Goal: Information Seeking & Learning: Learn about a topic

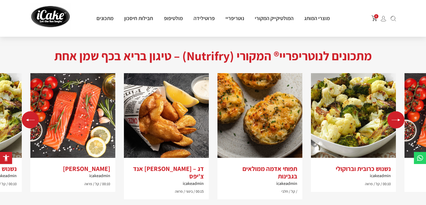
scroll to position [401, 0]
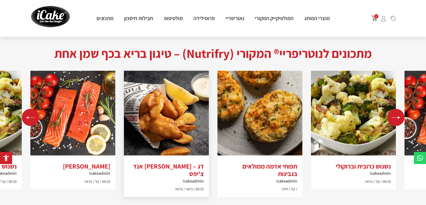
click at [174, 117] on img "3 / 4" at bounding box center [166, 113] width 85 height 85
click at [29, 123] on div "Previous slide" at bounding box center [30, 117] width 17 height 17
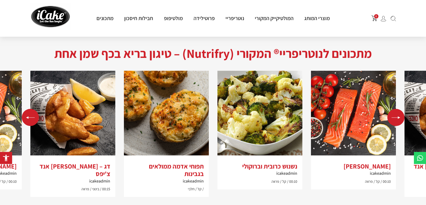
click at [29, 123] on div "Previous slide" at bounding box center [30, 117] width 17 height 17
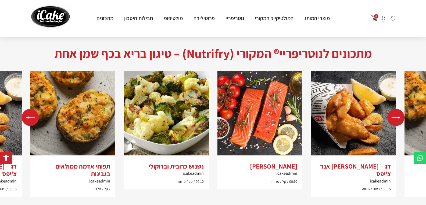
click at [29, 123] on div "Previous slide" at bounding box center [30, 117] width 17 height 17
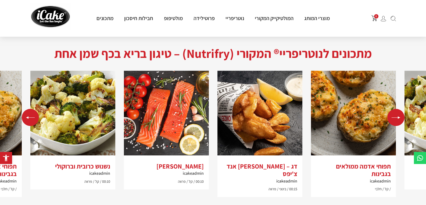
click at [29, 123] on div "Previous slide" at bounding box center [30, 117] width 17 height 17
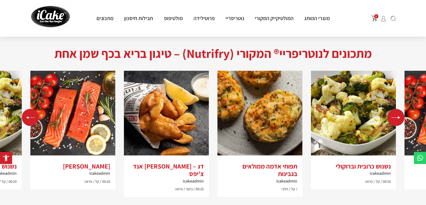
click at [29, 123] on div "Previous slide" at bounding box center [30, 117] width 17 height 17
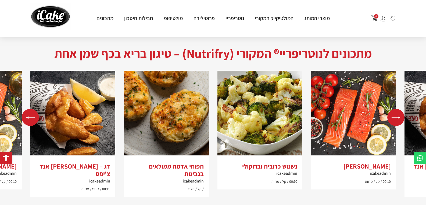
click at [29, 123] on div "Previous slide" at bounding box center [30, 117] width 17 height 17
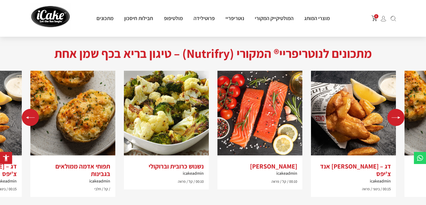
click at [29, 123] on div "Previous slide" at bounding box center [30, 117] width 17 height 17
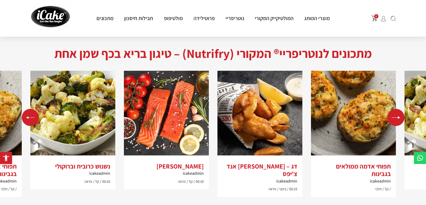
click at [29, 123] on div "Previous slide" at bounding box center [30, 117] width 17 height 17
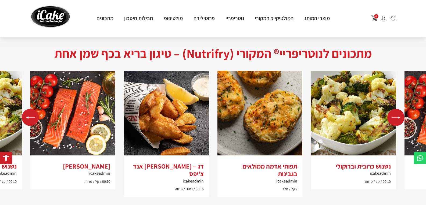
click at [29, 123] on div "Previous slide" at bounding box center [30, 117] width 17 height 17
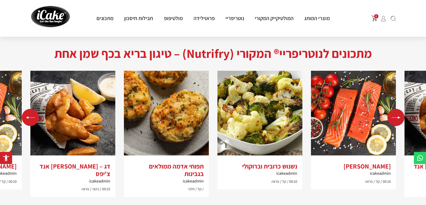
click at [29, 123] on div "Previous slide" at bounding box center [30, 117] width 17 height 17
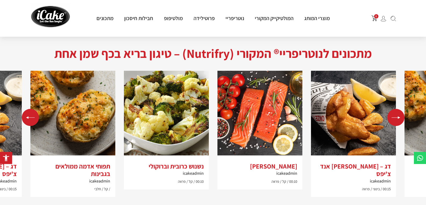
click at [29, 123] on div "Previous slide" at bounding box center [30, 117] width 17 height 17
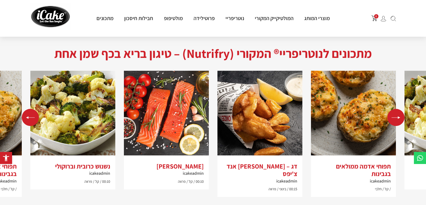
click at [29, 123] on div "Previous slide" at bounding box center [30, 117] width 17 height 17
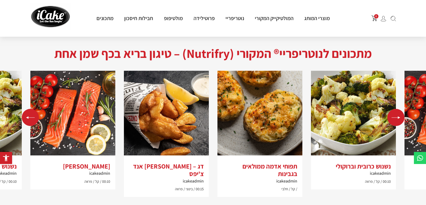
click at [29, 123] on div "Previous slide" at bounding box center [30, 117] width 17 height 17
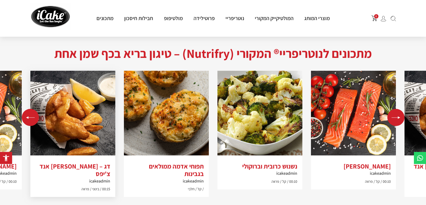
click at [76, 113] on img "3 / 4" at bounding box center [72, 113] width 85 height 85
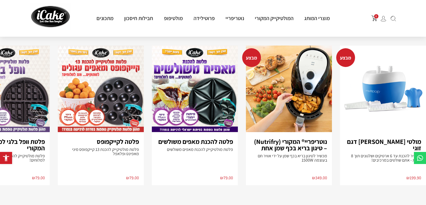
scroll to position [852, 0]
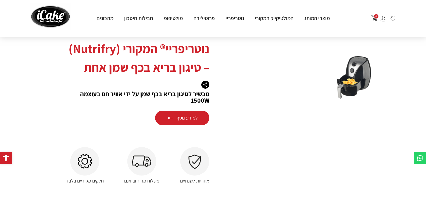
scroll to position [626, 0]
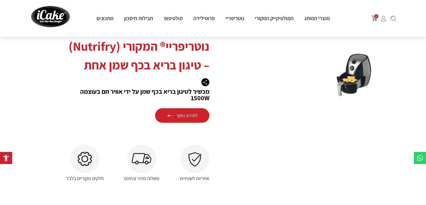
click at [183, 113] on link "למידע נוסף" at bounding box center [182, 115] width 54 height 14
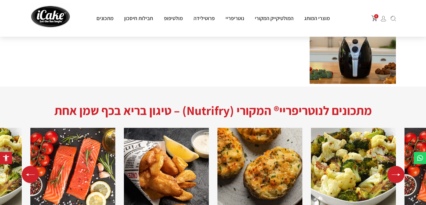
scroll to position [379, 0]
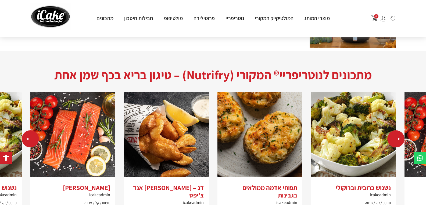
click at [398, 140] on div "Next slide" at bounding box center [395, 138] width 17 height 17
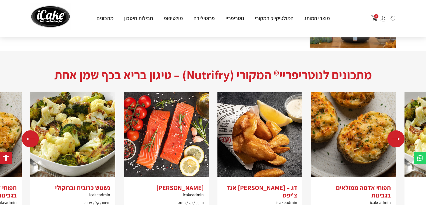
click at [398, 140] on div "Next slide" at bounding box center [395, 138] width 17 height 17
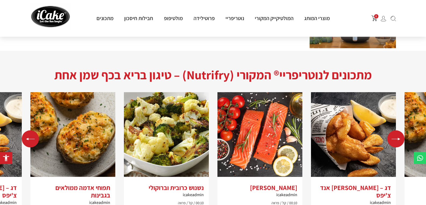
click at [398, 140] on div "Next slide" at bounding box center [395, 138] width 17 height 17
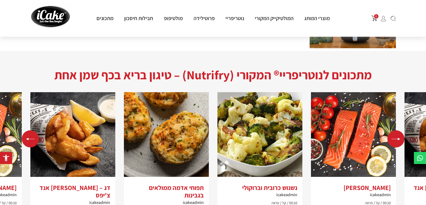
click at [398, 140] on div "Next slide" at bounding box center [395, 138] width 17 height 17
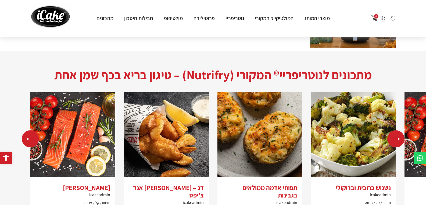
click at [398, 140] on div "Next slide" at bounding box center [395, 138] width 17 height 17
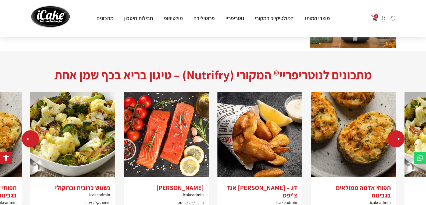
click at [398, 140] on div "Next slide" at bounding box center [395, 138] width 17 height 17
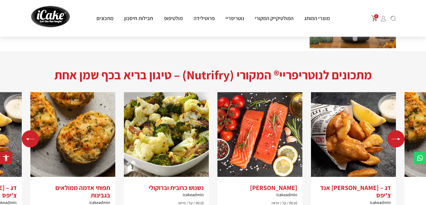
click at [398, 140] on div "Next slide" at bounding box center [395, 138] width 17 height 17
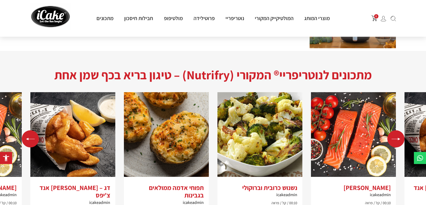
click at [398, 140] on div "Next slide" at bounding box center [395, 138] width 17 height 17
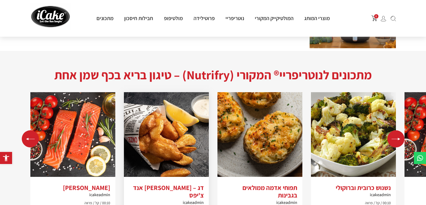
click at [182, 138] on img "3 / 4" at bounding box center [166, 134] width 85 height 85
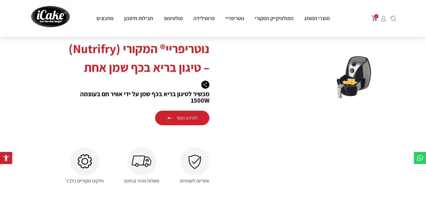
scroll to position [626, 0]
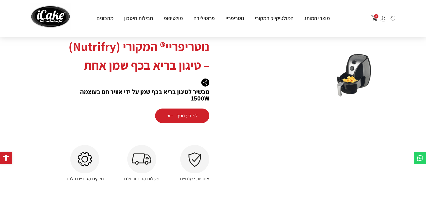
click at [342, 75] on img at bounding box center [353, 74] width 36 height 43
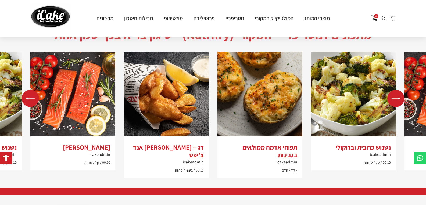
scroll to position [1048, 0]
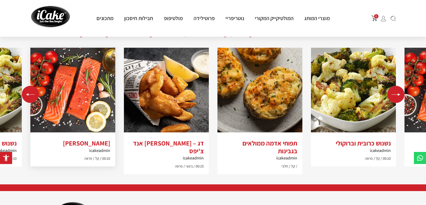
click at [65, 98] on img "4 / 4" at bounding box center [72, 90] width 85 height 85
click at [174, 117] on img "3 / 4" at bounding box center [166, 90] width 85 height 85
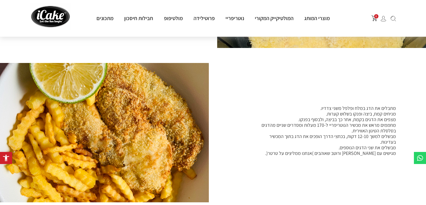
scroll to position [451, 0]
